Goal: Submit feedback/report problem

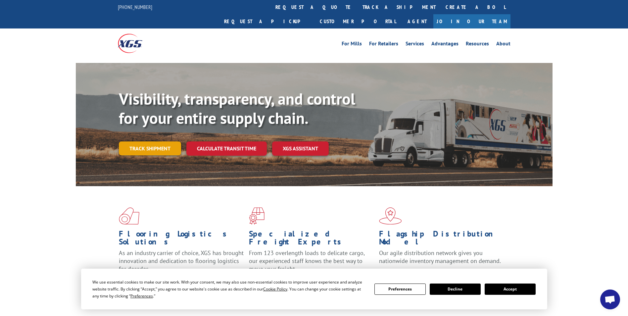
click at [148, 141] on link "Track shipment" at bounding box center [150, 148] width 62 height 14
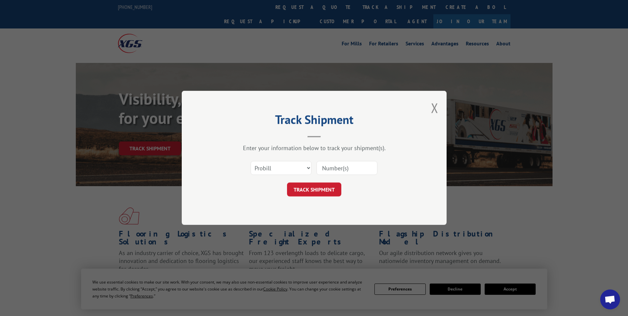
click at [352, 168] on input at bounding box center [347, 168] width 61 height 14
type input "17119892"
click at [321, 188] on button "TRACK SHIPMENT" at bounding box center [314, 190] width 54 height 14
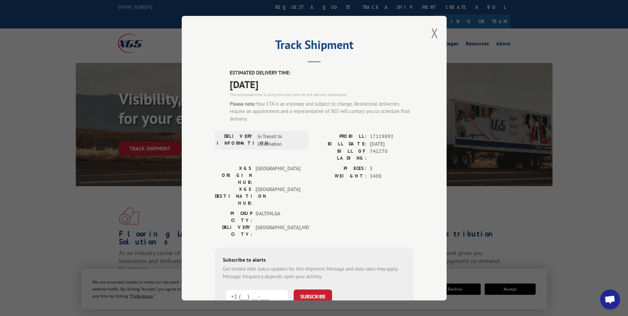
click at [242, 289] on input "+1 (___) ___-____" at bounding box center [256, 296] width 63 height 14
type input "[PHONE_NUMBER]"
click at [314, 289] on button "SUBSCRIBE" at bounding box center [313, 296] width 38 height 14
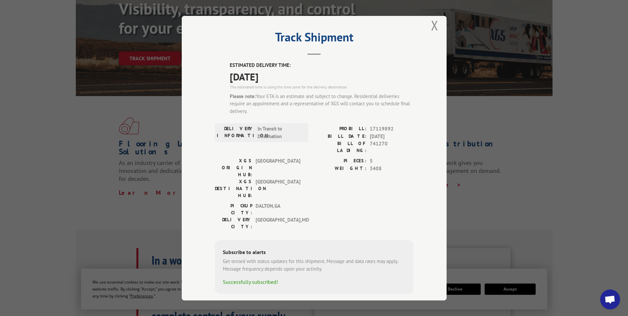
scroll to position [99, 0]
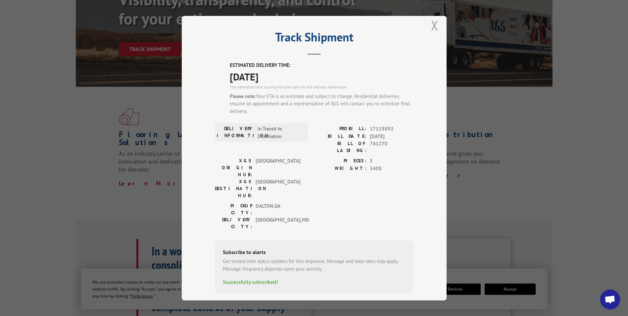
click at [434, 29] on button "Close modal" at bounding box center [434, 26] width 7 height 18
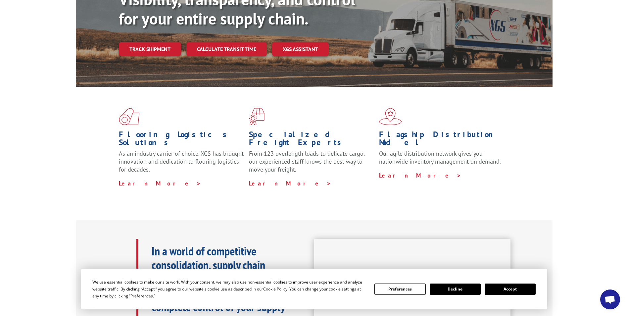
click at [523, 291] on button "Accept" at bounding box center [510, 288] width 51 height 11
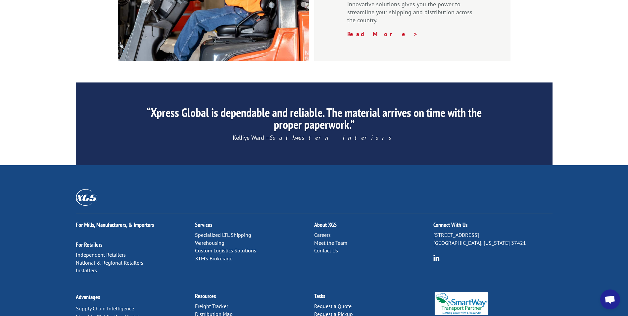
scroll to position [993, 0]
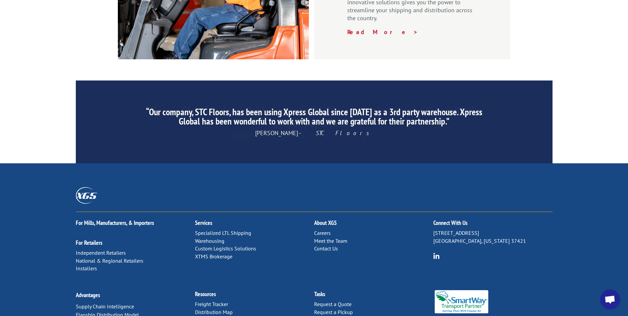
click at [324, 212] on div "For [PERSON_NAME], Manufacturers, & Importers For Retailers Independent Retaile…" at bounding box center [314, 247] width 477 height 71
click at [328, 245] on link "Contact Us" at bounding box center [326, 248] width 24 height 7
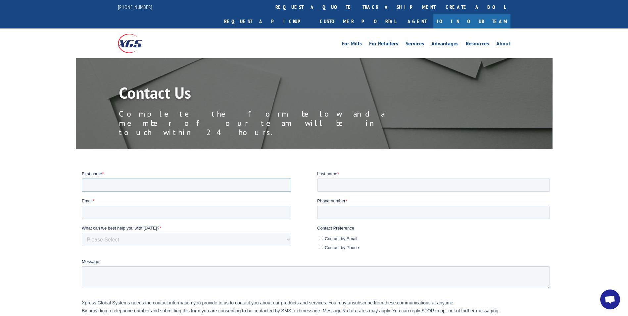
click at [134, 183] on input "First name *" at bounding box center [186, 184] width 210 height 13
type input "[PERSON_NAME]"
click at [361, 188] on input "Last name *" at bounding box center [433, 184] width 233 height 13
type input "Davis"
click at [174, 211] on input "Email *" at bounding box center [186, 211] width 210 height 13
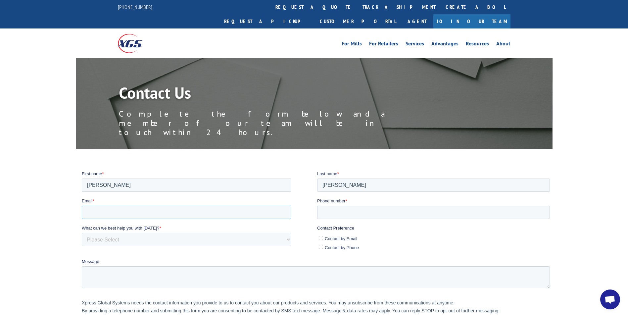
type input "nikki@playworx.com"
click at [333, 213] on input "Phone number *" at bounding box center [433, 211] width 233 height 13
click at [324, 211] on input "14044887191" at bounding box center [433, 211] width 233 height 13
type input "4044887191"
click at [202, 241] on select "Please Select Quoting, Opening New Account, or New Business Opportunity Shipmen…" at bounding box center [186, 238] width 210 height 13
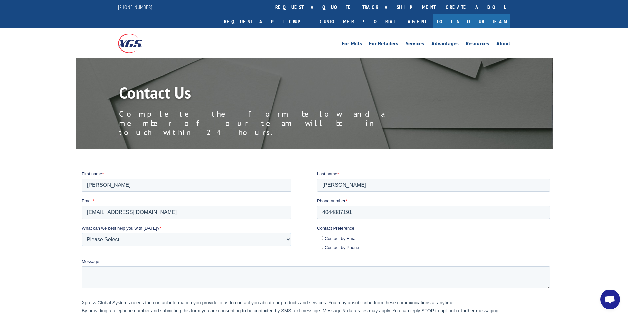
select select "Customer Service"
click at [81, 232] on select "Please Select Quoting, Opening New Account, or New Business Opportunity Shipmen…" at bounding box center [186, 238] width 210 height 13
click at [321, 237] on input "Contact by Email" at bounding box center [321, 237] width 4 height 4
checkbox input "true"
click at [320, 244] on label "Contact by Phone" at bounding box center [434, 246] width 231 height 7
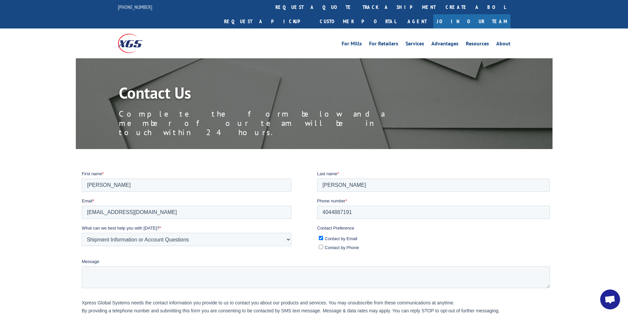
click at [320, 244] on input "Contact by Phone" at bounding box center [321, 246] width 4 height 4
click at [324, 246] on label "Contact by Phone" at bounding box center [434, 246] width 231 height 7
click at [323, 246] on input "Contact by Phone" at bounding box center [321, 246] width 4 height 4
checkbox input "false"
click at [152, 278] on textarea "Message" at bounding box center [315, 277] width 468 height 22
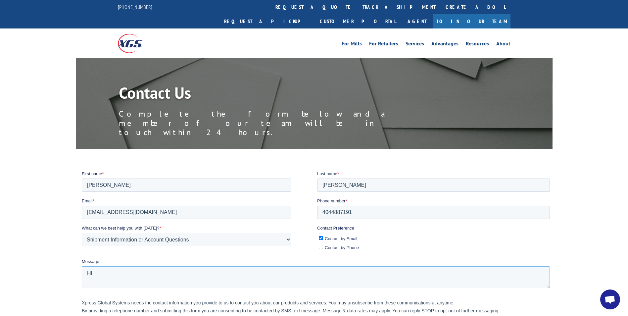
type textarea "H"
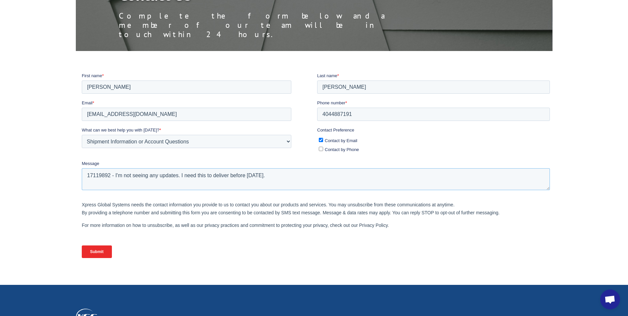
scroll to position [99, 0]
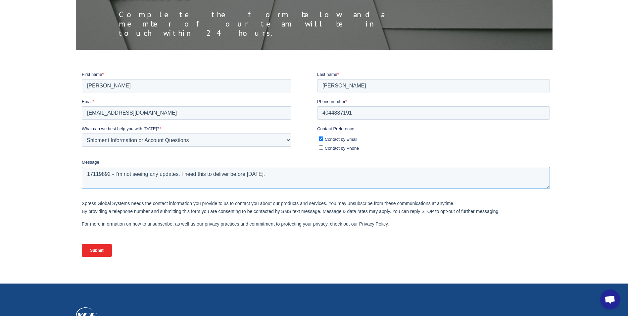
type textarea "17119892 - I'm not seeing any updates. I need this to deliver before Wednesday."
click at [91, 247] on input "Submit" at bounding box center [96, 250] width 30 height 13
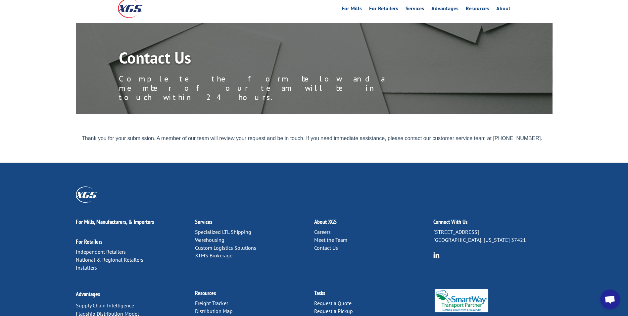
scroll to position [0, 0]
